Goal: Entertainment & Leisure: Browse casually

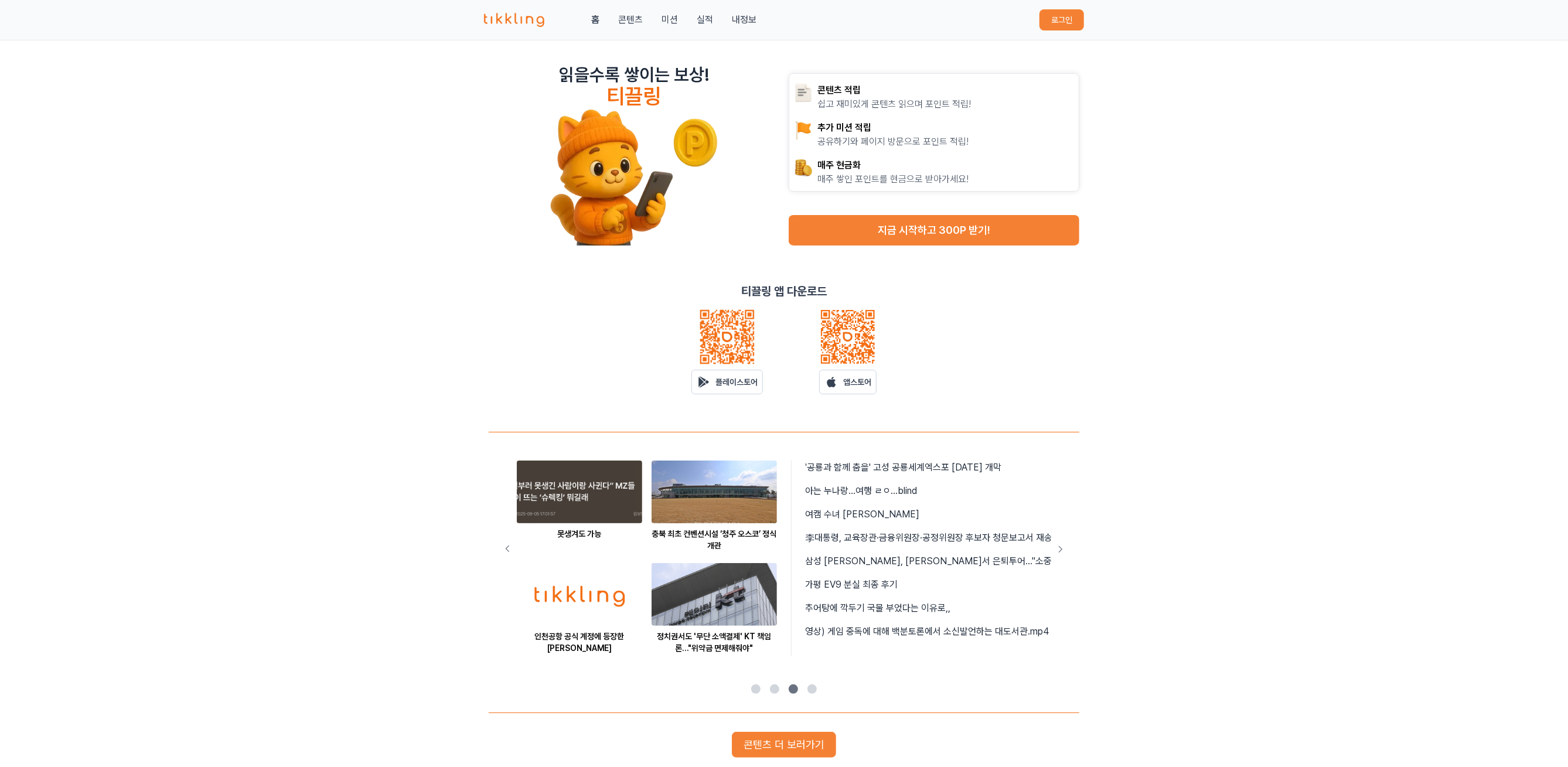
click at [1056, 22] on button "로그인" at bounding box center [1062, 20] width 45 height 21
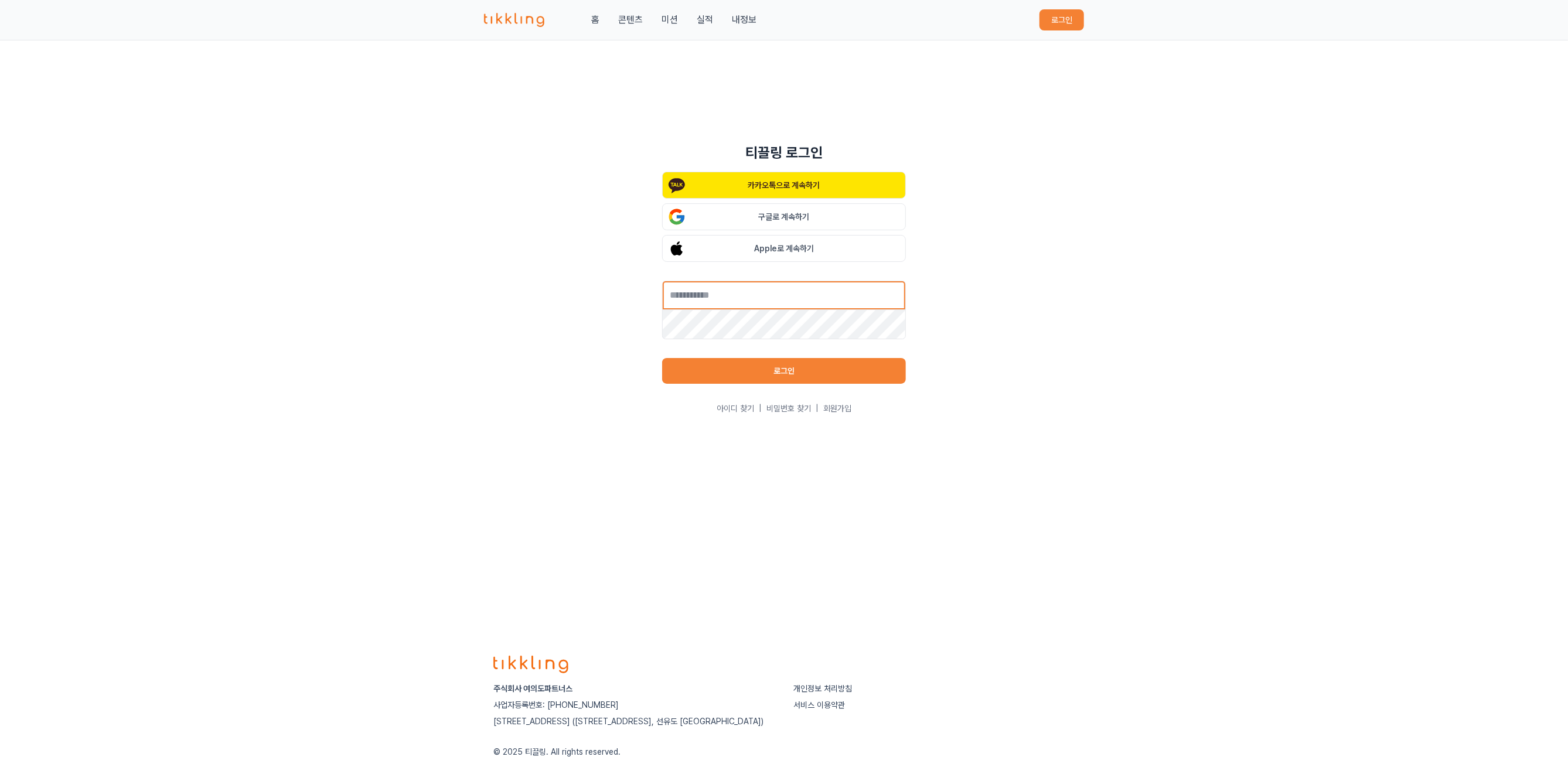
click at [781, 298] on input "text" at bounding box center [784, 295] width 244 height 29
click at [789, 294] on input "text" at bounding box center [784, 295] width 244 height 29
type input "**********"
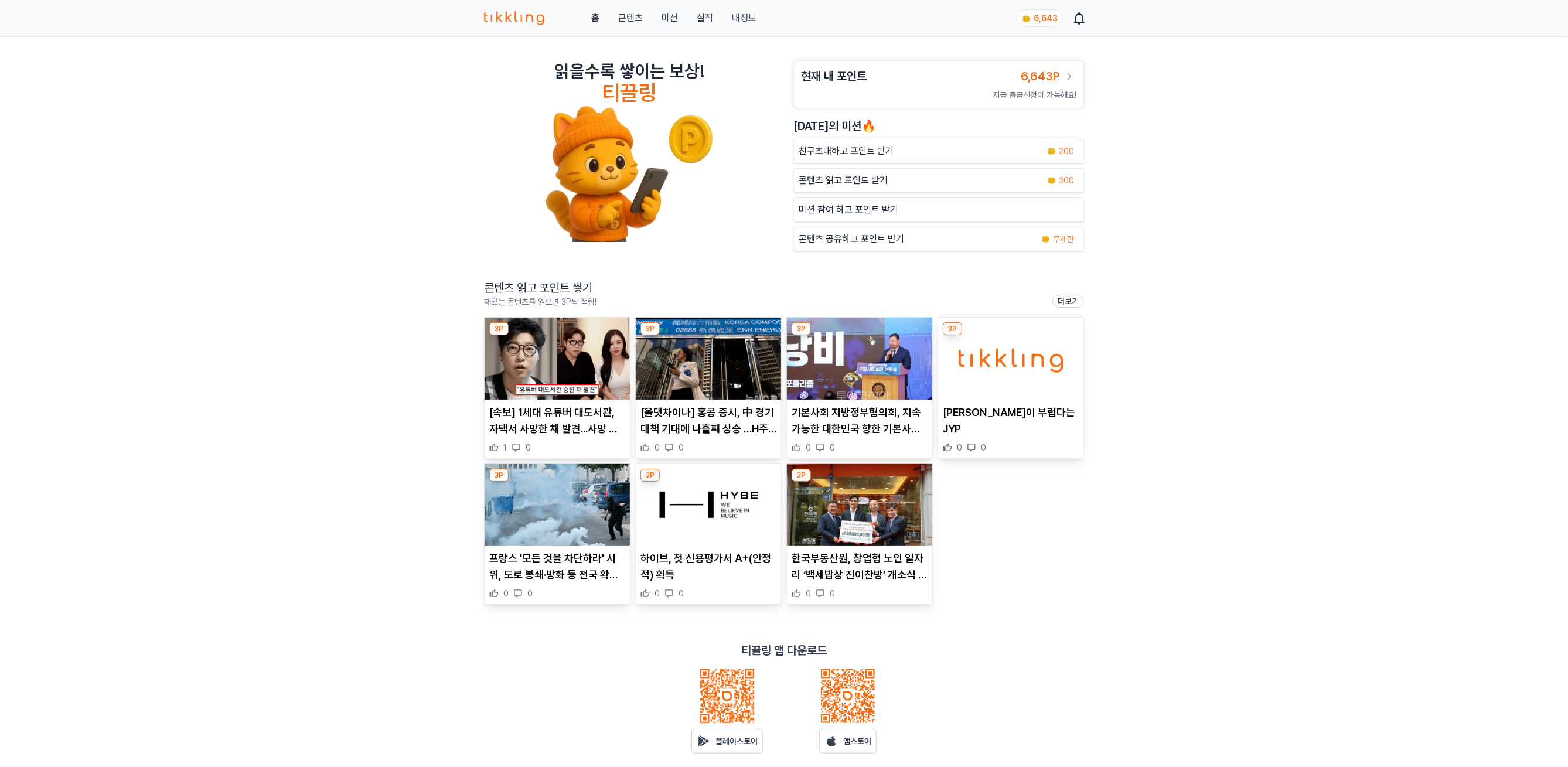
click at [569, 371] on img at bounding box center [558, 359] width 146 height 82
click at [732, 374] on img at bounding box center [708, 359] width 146 height 82
click at [873, 382] on img at bounding box center [860, 359] width 146 height 82
click at [1008, 363] on img at bounding box center [1011, 359] width 146 height 82
click at [533, 515] on img at bounding box center [558, 505] width 146 height 82
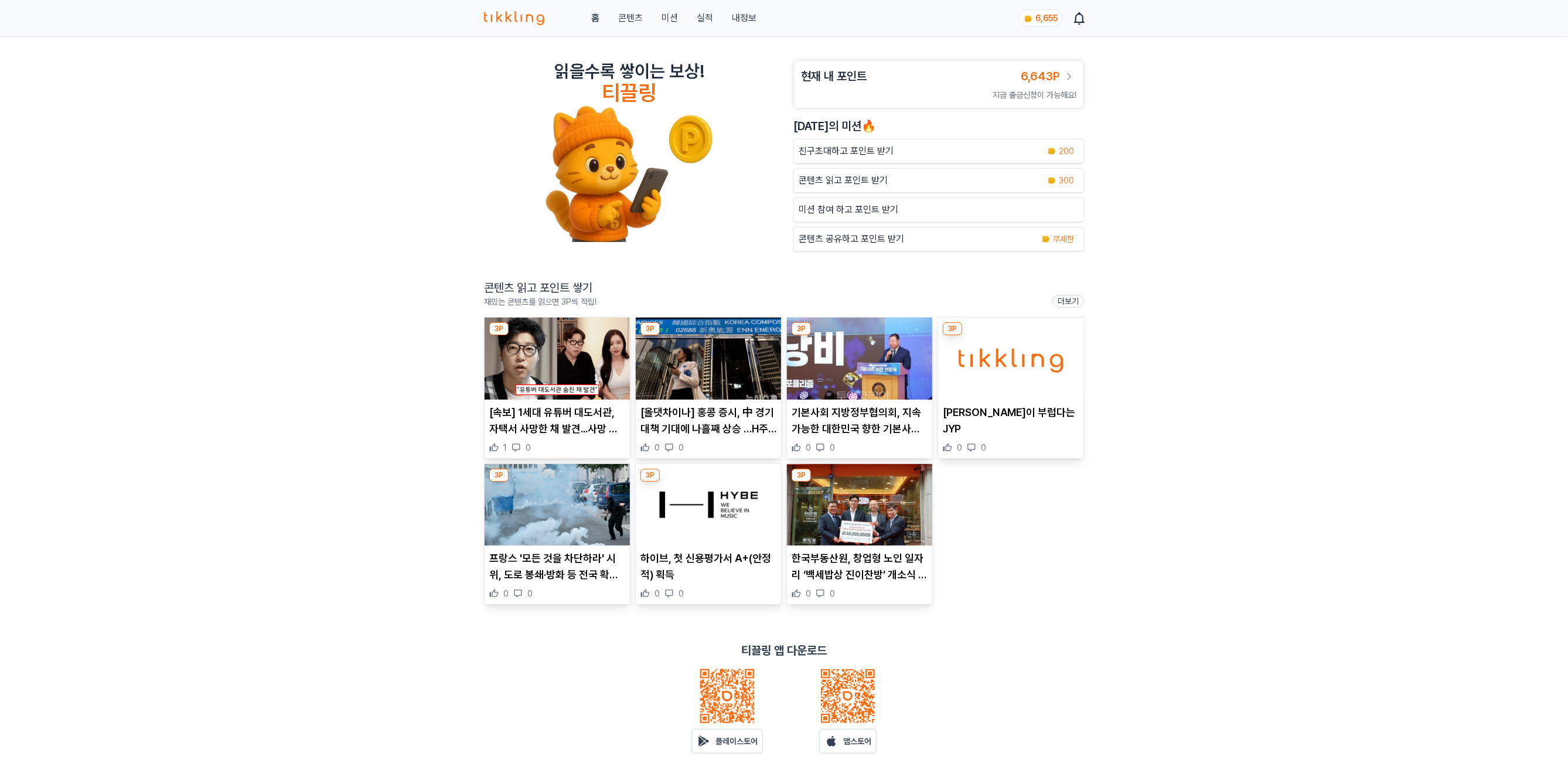
click at [734, 523] on img at bounding box center [708, 505] width 146 height 82
click at [873, 538] on img at bounding box center [860, 505] width 146 height 82
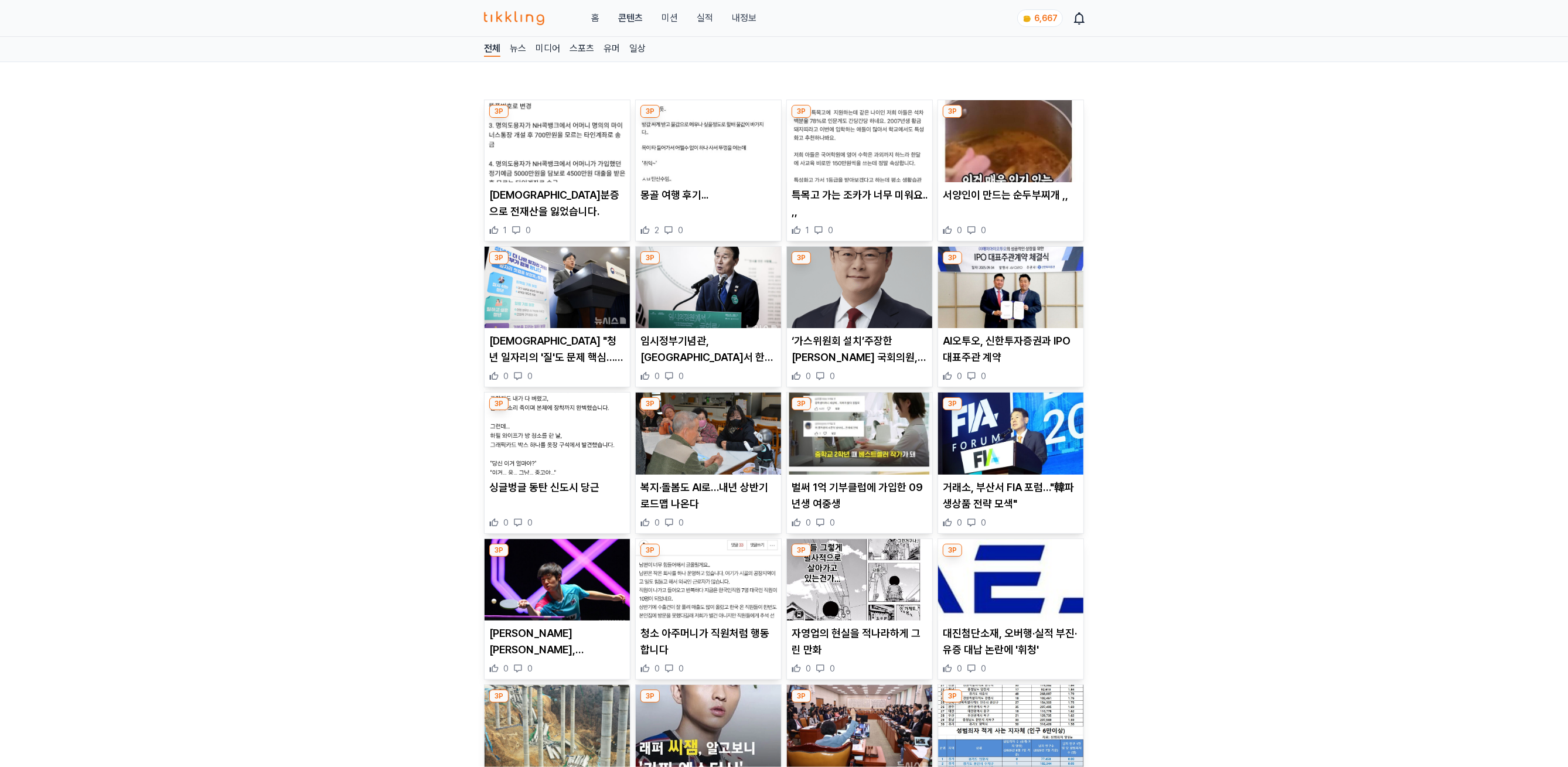
click at [1017, 168] on img at bounding box center [1011, 141] width 146 height 82
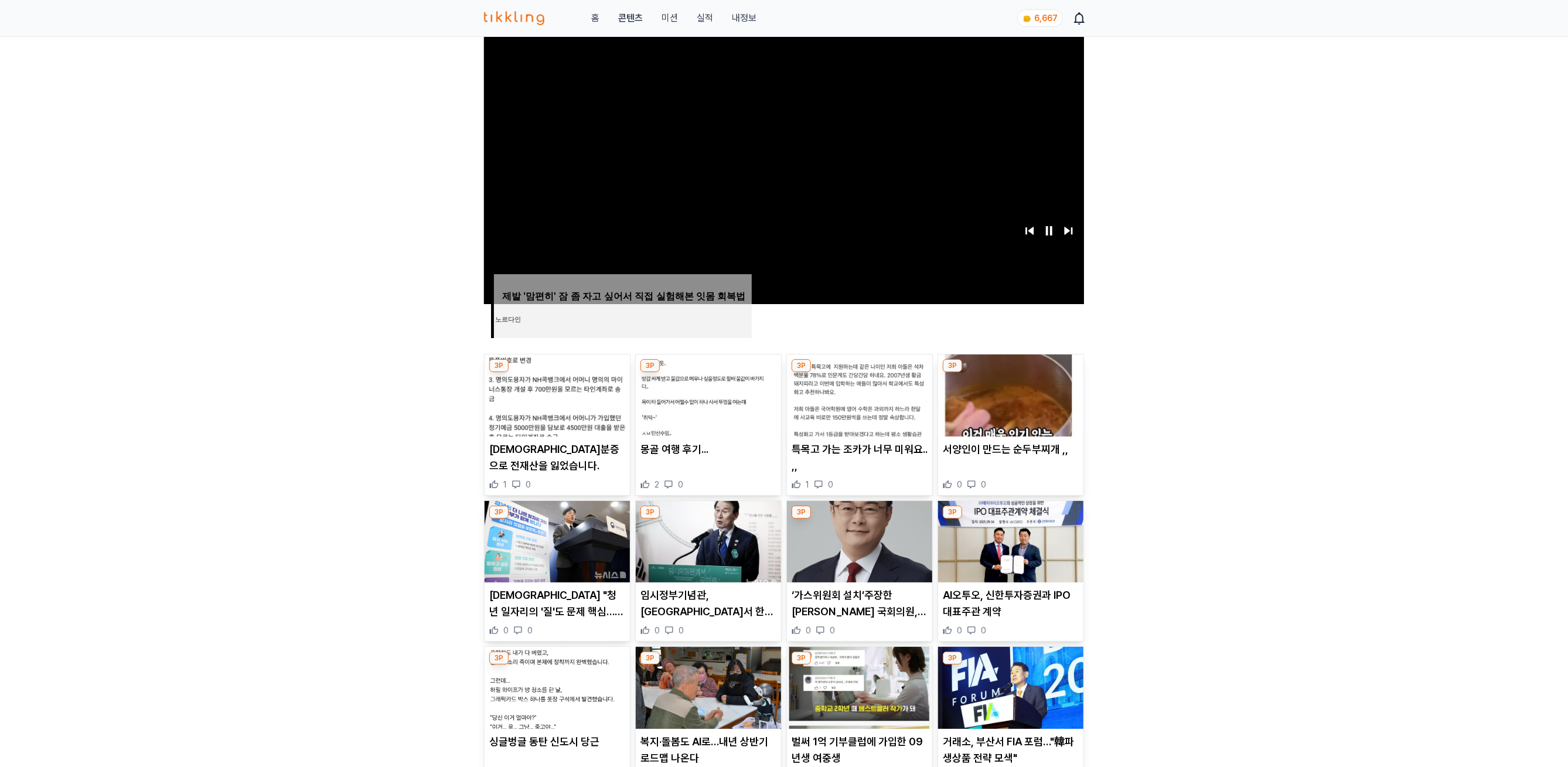
scroll to position [595, 0]
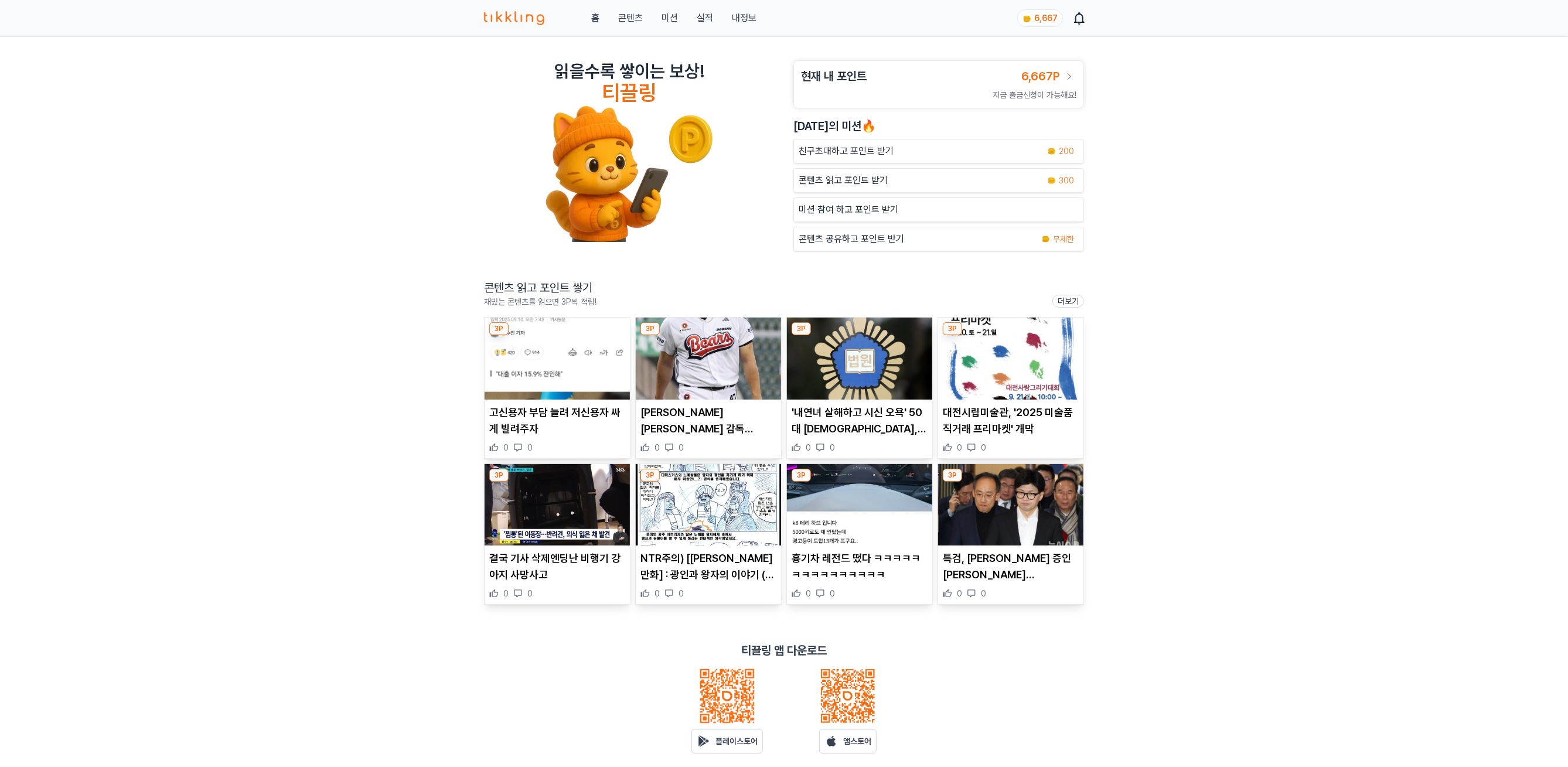
click at [589, 387] on img at bounding box center [558, 359] width 146 height 82
click at [671, 404] on article "조성환 두산 감독대행 "곽빈, 수치·구위는 좋아…피칭 디자인은 고민" 0 0" at bounding box center [708, 388] width 146 height 140
click at [876, 372] on img at bounding box center [860, 359] width 146 height 82
